Goal: Information Seeking & Learning: Learn about a topic

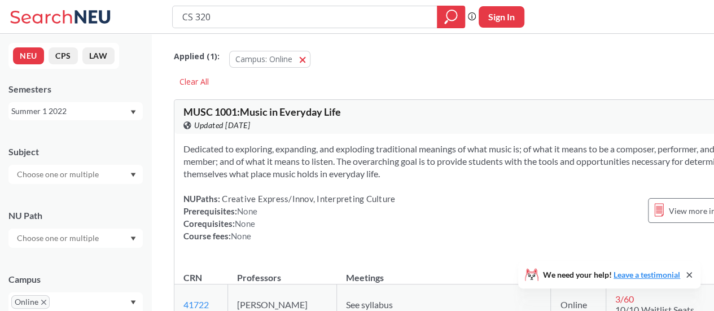
type input "CS 3200"
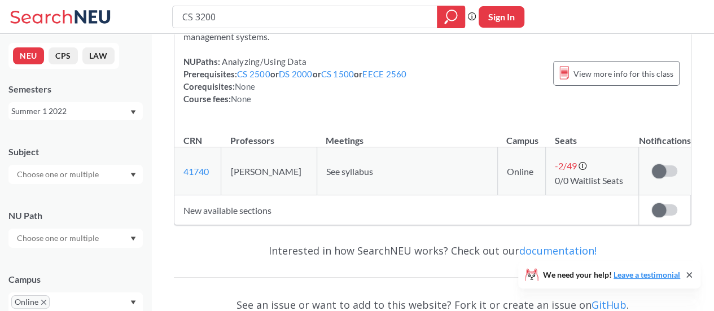
scroll to position [169, 0]
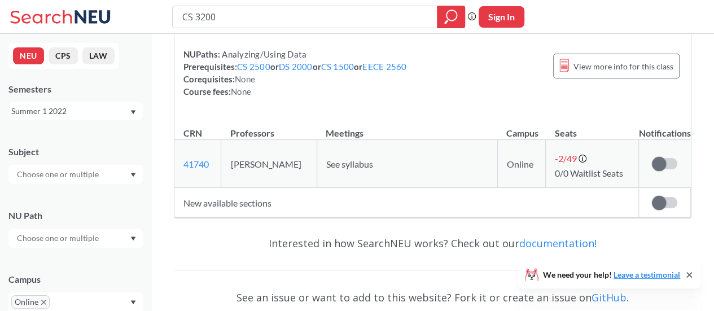
click at [497, 160] on td "Online" at bounding box center [521, 164] width 49 height 48
drag, startPoint x: 509, startPoint y: 161, endPoint x: 439, endPoint y: 161, distance: 69.4
click at [508, 161] on td "Online" at bounding box center [521, 164] width 49 height 48
click at [331, 161] on span "See syllabus" at bounding box center [349, 164] width 47 height 11
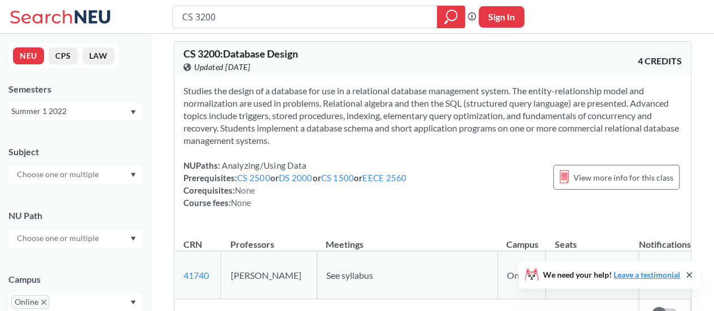
scroll to position [56, 0]
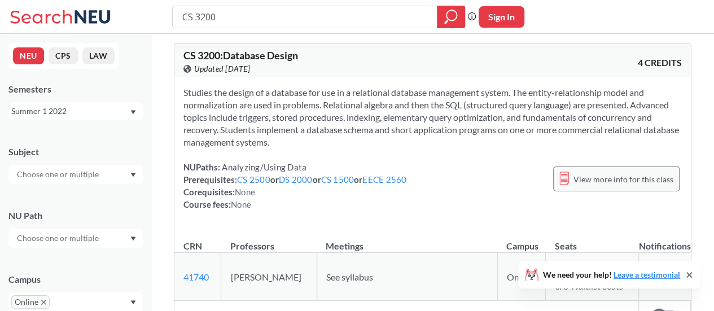
click at [585, 183] on span "View more info for this class" at bounding box center [624, 179] width 100 height 14
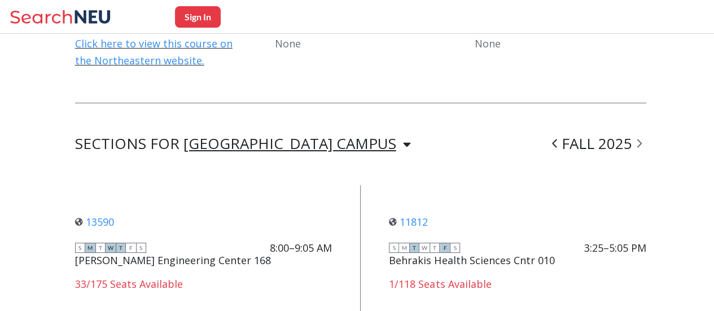
scroll to position [960, 0]
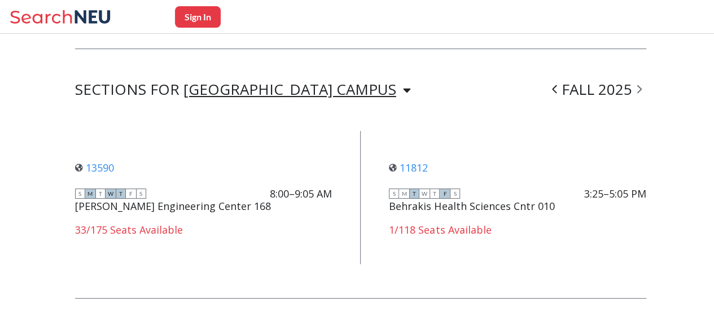
click at [213, 83] on div "SECTIONS FOR [GEOGRAPHIC_DATA] CAMPUS FALL 2025 13590 View this section on Bann…" at bounding box center [360, 274] width 571 height 382
click at [213, 83] on div "[GEOGRAPHIC_DATA] CAMPUS" at bounding box center [289, 89] width 213 height 12
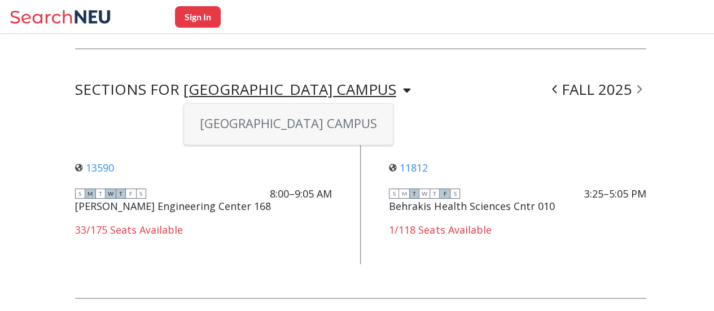
click at [334, 83] on div "SECTIONS FOR [GEOGRAPHIC_DATA] CAMPUS [GEOGRAPHIC_DATA] CAMPUS FALL 2025" at bounding box center [360, 90] width 571 height 14
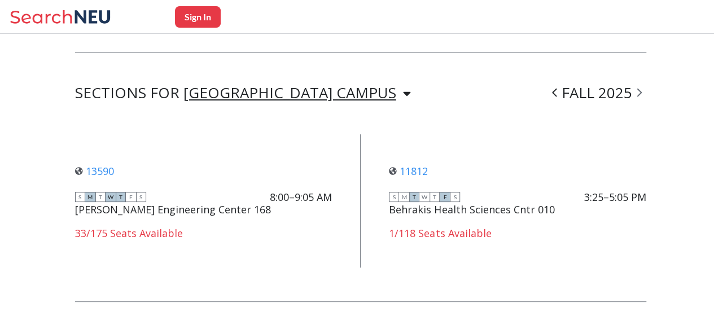
scroll to position [836, 0]
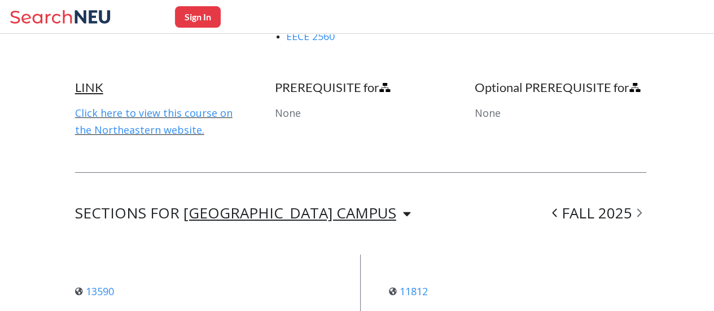
click at [646, 198] on span at bounding box center [639, 212] width 14 height 29
click at [642, 198] on span at bounding box center [639, 212] width 14 height 29
click at [642, 207] on icon at bounding box center [639, 212] width 5 height 11
drag, startPoint x: 592, startPoint y: 182, endPoint x: 559, endPoint y: 185, distance: 32.9
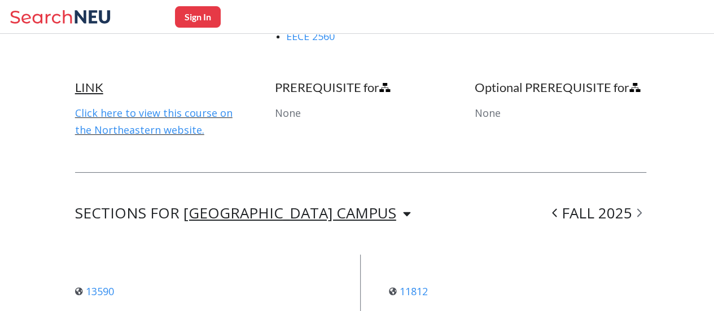
click at [591, 207] on div "FALL 2025" at bounding box center [597, 214] width 99 height 14
click at [558, 198] on span at bounding box center [555, 212] width 14 height 29
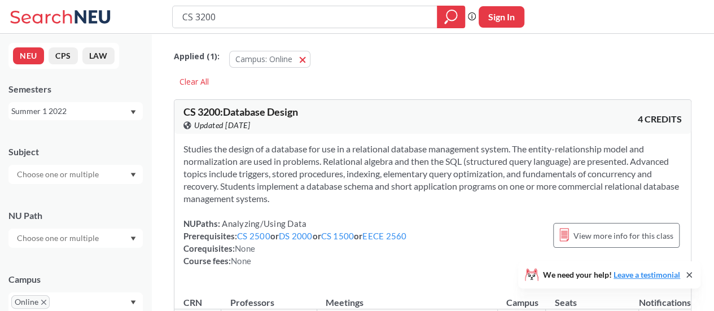
drag, startPoint x: 222, startPoint y: 13, endPoint x: 187, endPoint y: 18, distance: 34.8
click at [187, 18] on input "CS 3200" at bounding box center [305, 16] width 248 height 19
type input "CY 2550"
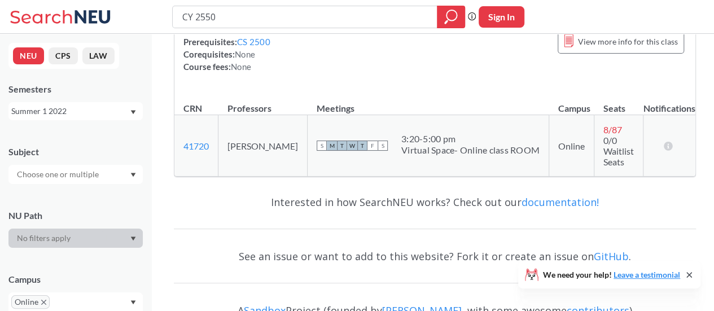
scroll to position [196, 0]
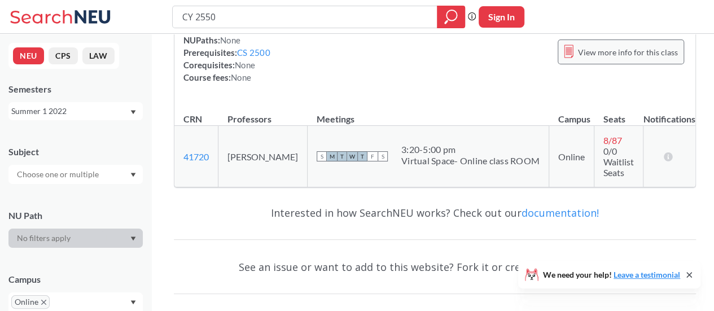
click at [600, 53] on span "View more info for this class" at bounding box center [628, 52] width 100 height 14
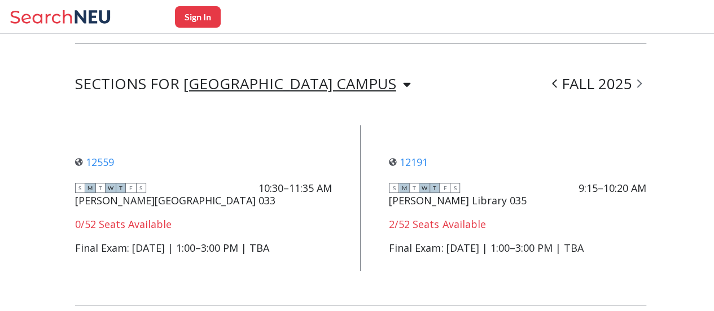
scroll to position [825, 0]
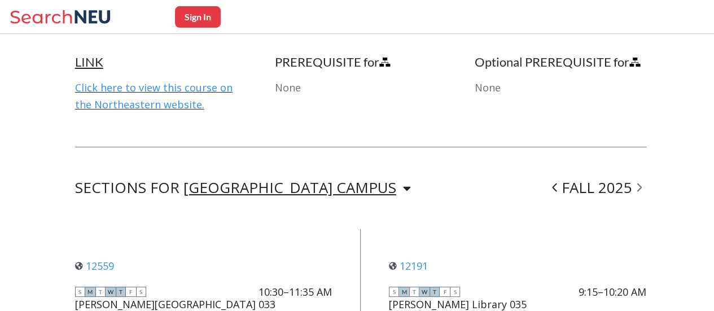
click at [641, 173] on span at bounding box center [639, 187] width 14 height 29
click at [641, 183] on icon at bounding box center [639, 187] width 5 height 8
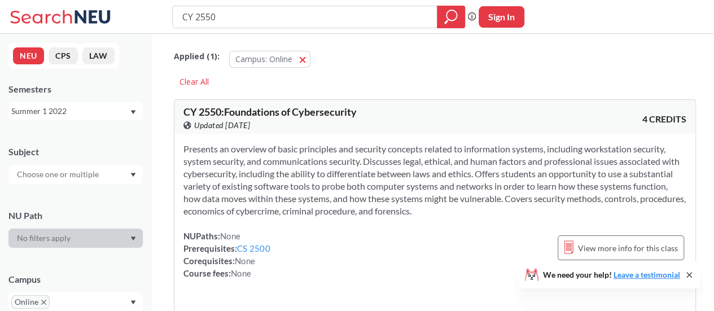
click at [59, 110] on div "Summer 1 2022" at bounding box center [70, 111] width 118 height 12
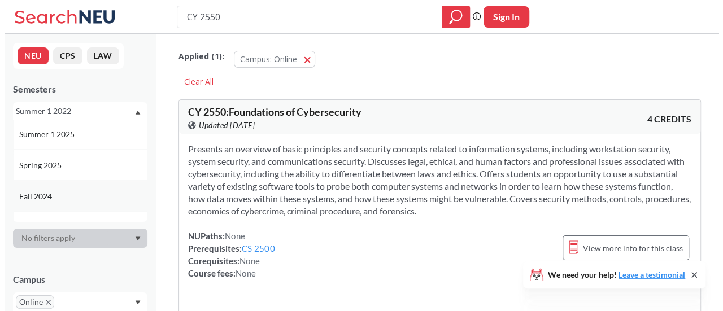
scroll to position [113, 0]
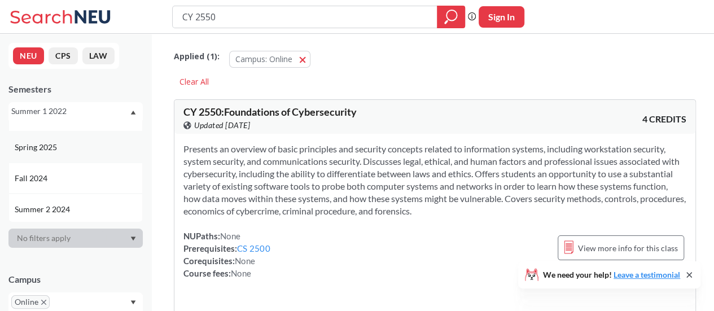
click at [56, 150] on span "Spring 2025" at bounding box center [37, 147] width 45 height 12
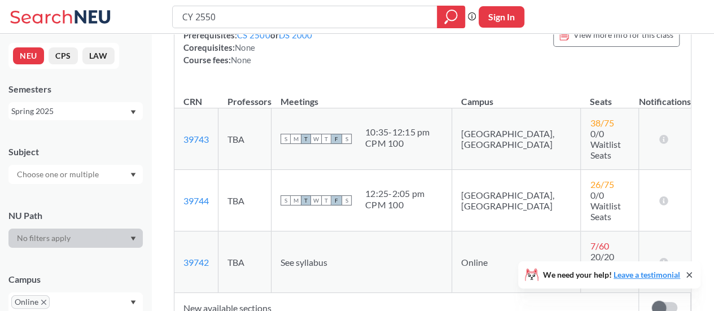
scroll to position [282, 0]
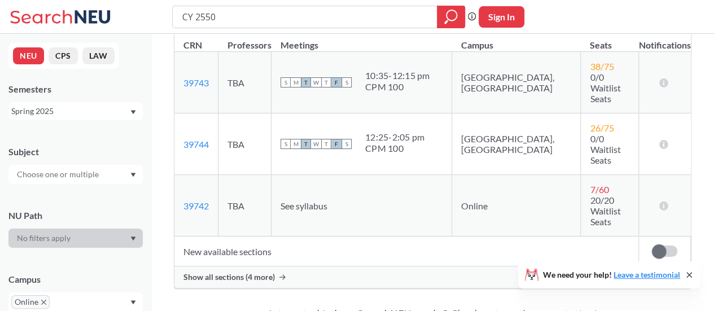
click at [247, 237] on td "New available sections" at bounding box center [406, 252] width 465 height 30
click at [231, 272] on span "Show all sections (4 more)" at bounding box center [228, 277] width 91 height 10
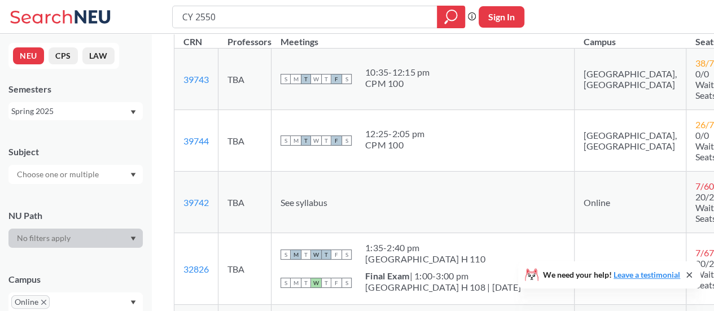
scroll to position [339, 0]
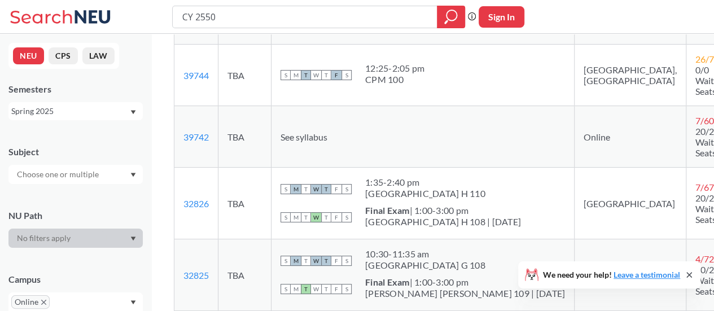
click at [380, 121] on td "See syllabus" at bounding box center [423, 137] width 303 height 62
drag, startPoint x: 269, startPoint y: 111, endPoint x: 220, endPoint y: 129, distance: 52.1
click at [269, 116] on td "TBA" at bounding box center [244, 137] width 53 height 62
click at [196, 132] on link "39742" at bounding box center [195, 137] width 25 height 11
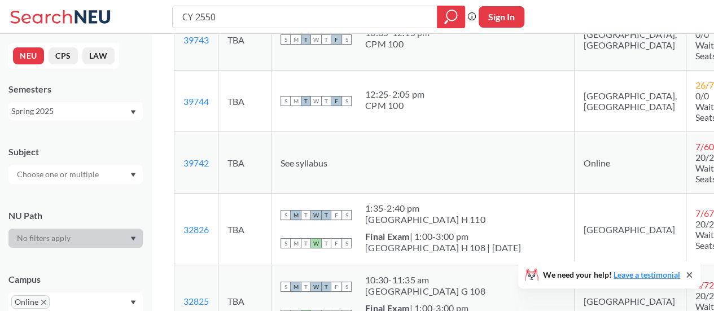
scroll to position [30, 0]
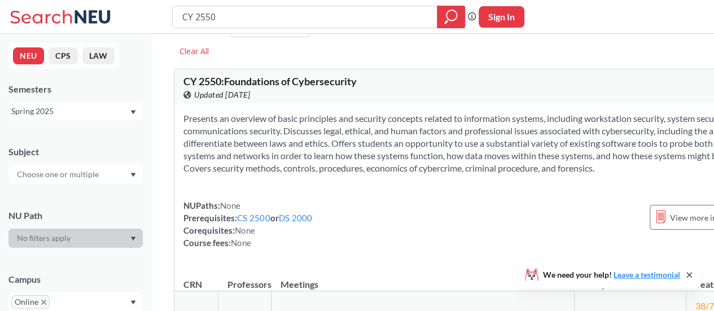
click at [235, 81] on span "CY 2550 : Foundations of Cybersecurity" at bounding box center [269, 81] width 173 height 12
click at [251, 207] on div "Presents an overview of basic principles and security concepts related to infor…" at bounding box center [480, 185] width 613 height 164
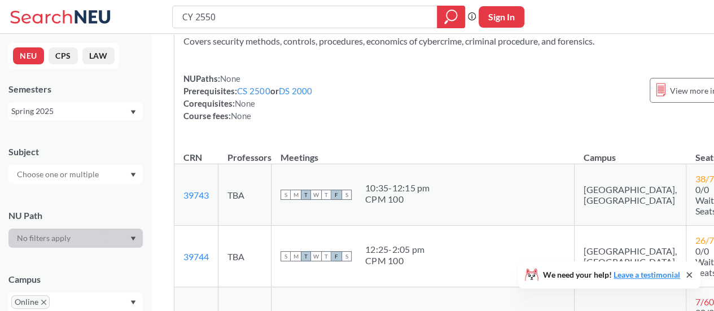
scroll to position [200, 0]
